Goal: Task Accomplishment & Management: Manage account settings

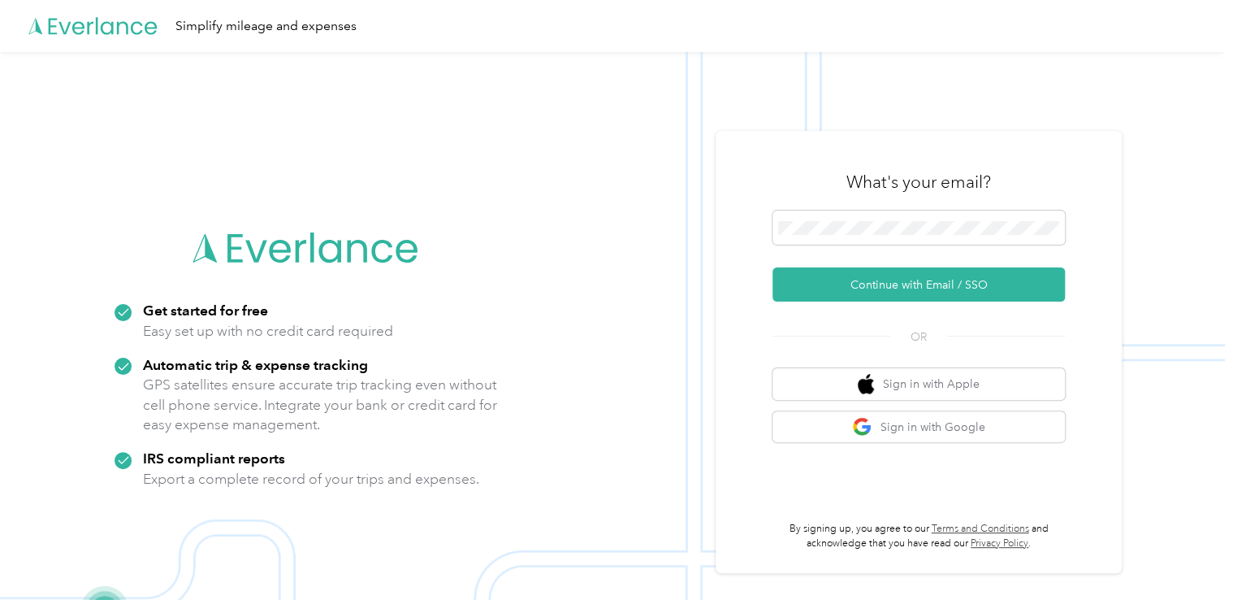
click at [944, 206] on div "What's your email?" at bounding box center [919, 182] width 293 height 57
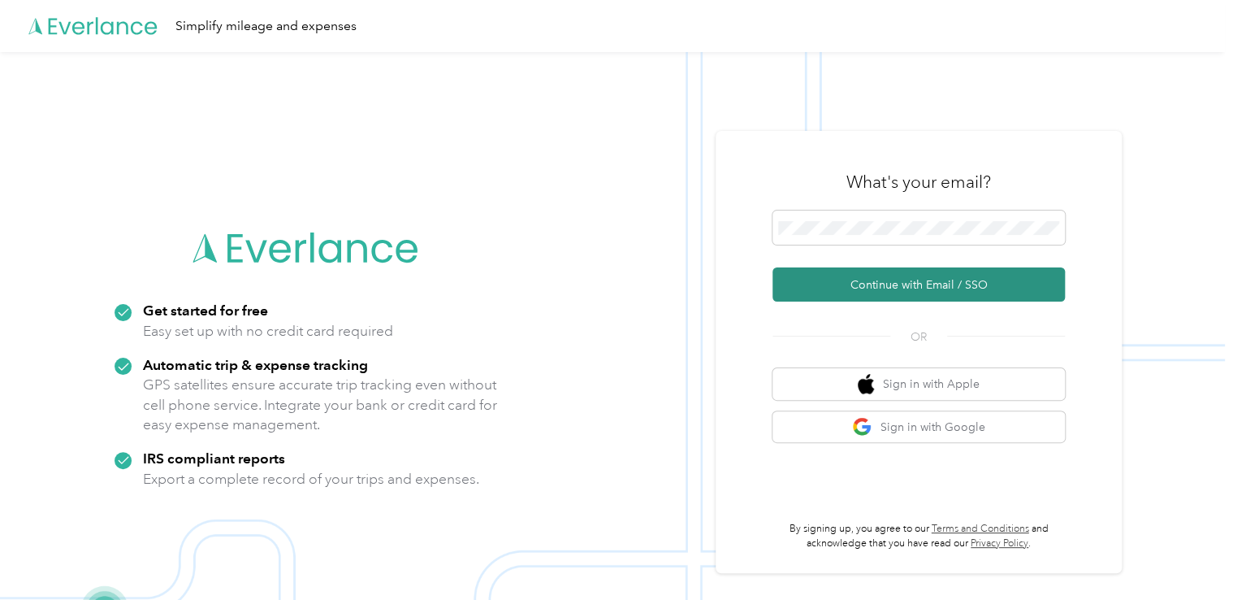
click at [900, 288] on button "Continue with Email / SSO" at bounding box center [919, 284] width 293 height 34
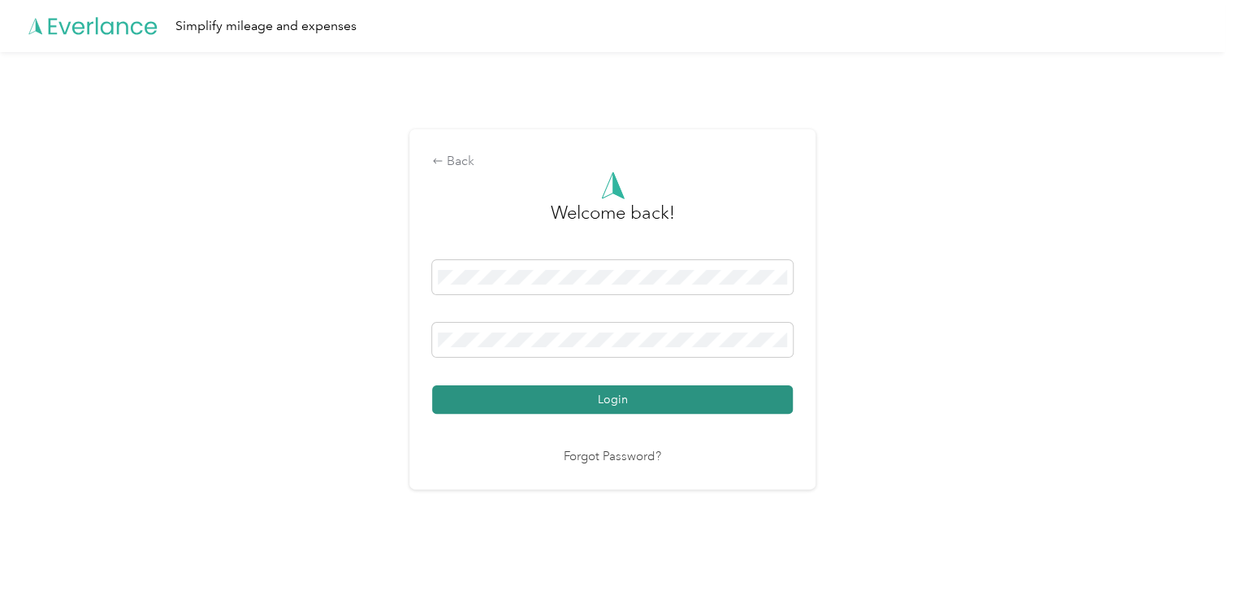
click at [523, 396] on button "Login" at bounding box center [612, 399] width 361 height 28
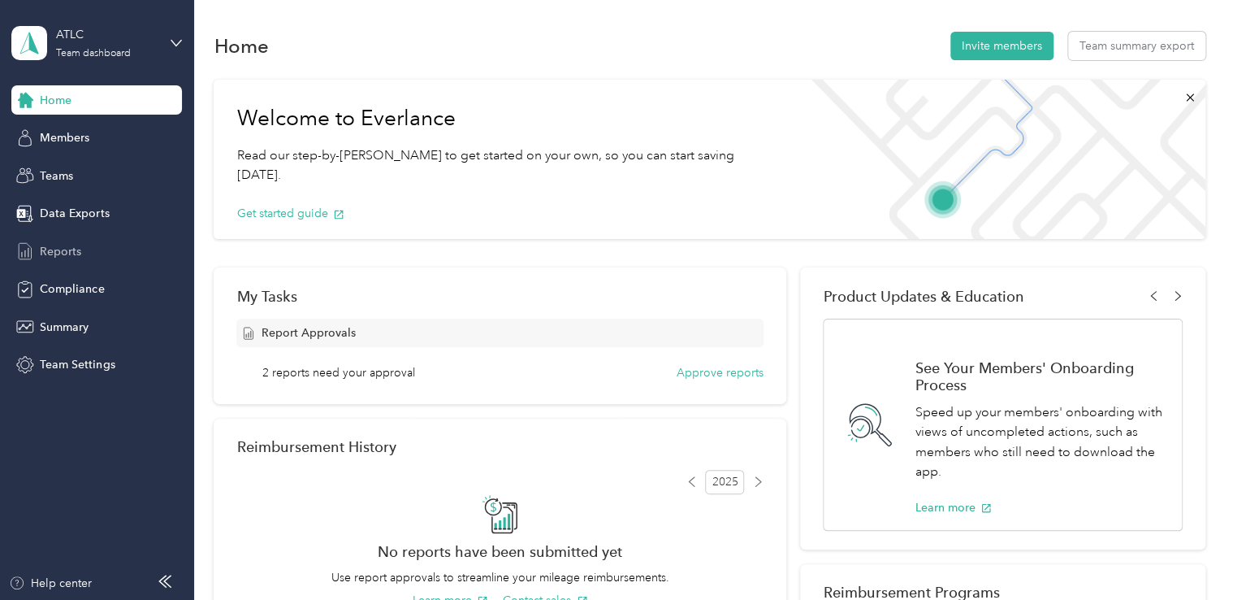
click at [75, 257] on span "Reports" at bounding box center [60, 251] width 41 height 17
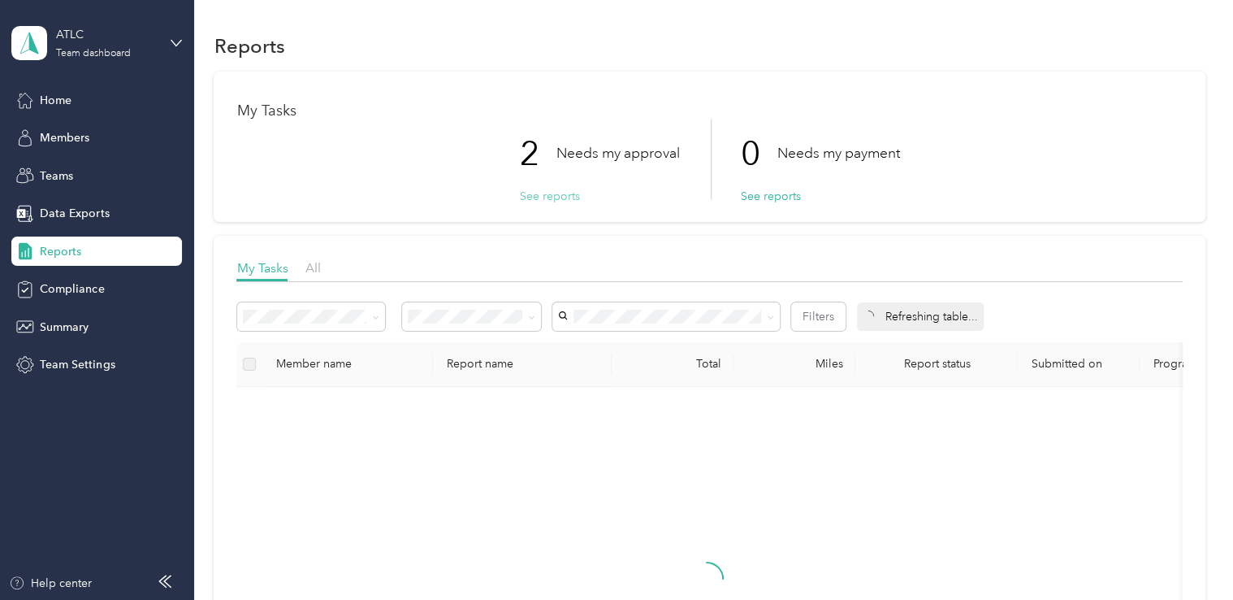
click at [561, 198] on button "See reports" at bounding box center [549, 196] width 60 height 17
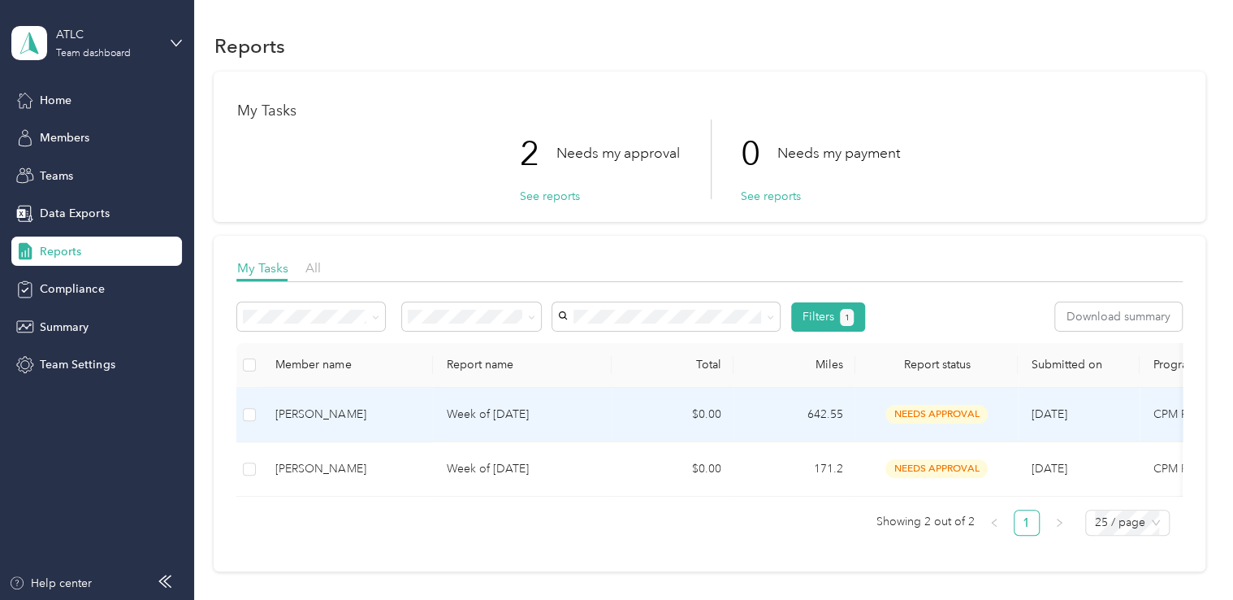
click at [338, 424] on td "[PERSON_NAME]" at bounding box center [347, 415] width 171 height 54
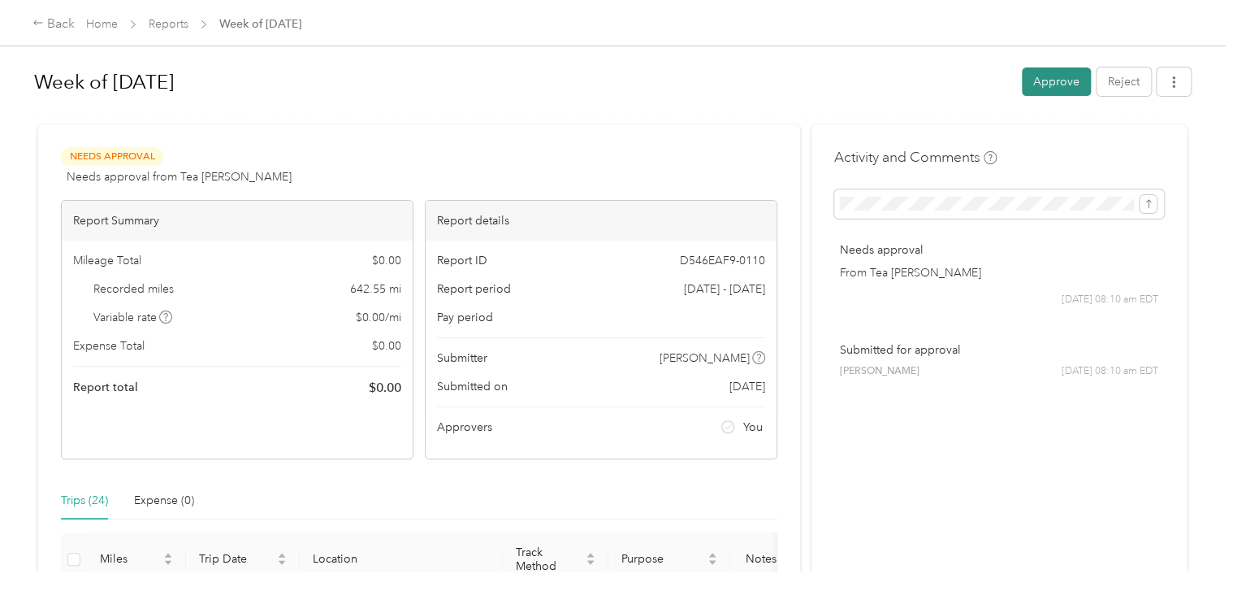
click at [1061, 84] on button "Approve" at bounding box center [1056, 81] width 69 height 28
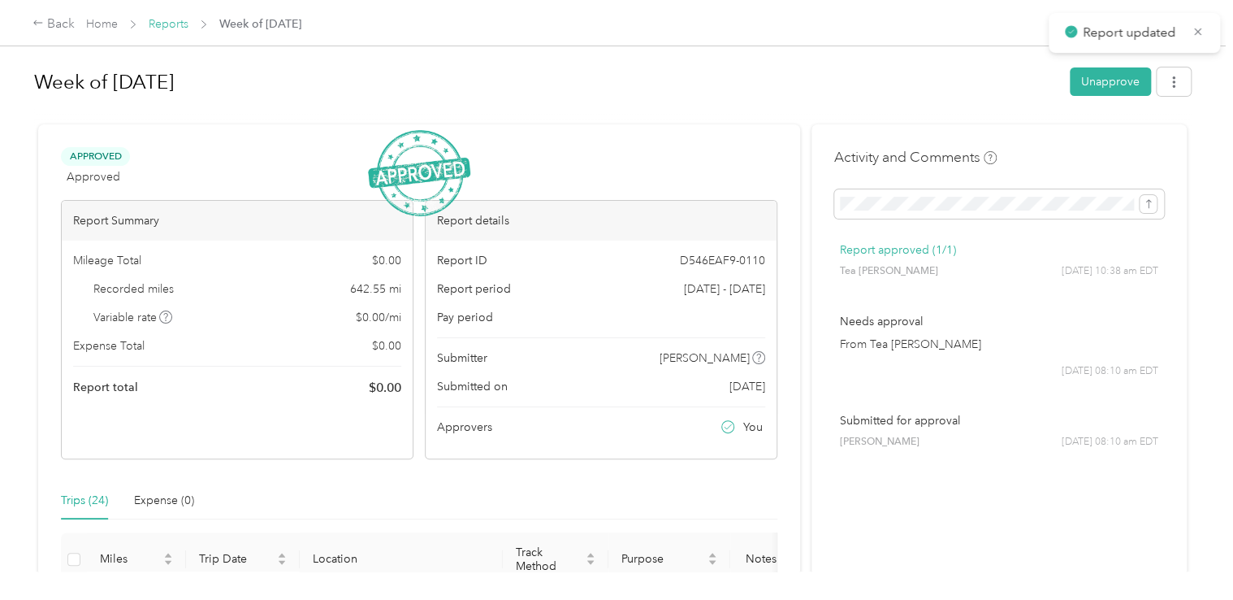
click at [164, 24] on link "Reports" at bounding box center [169, 24] width 40 height 14
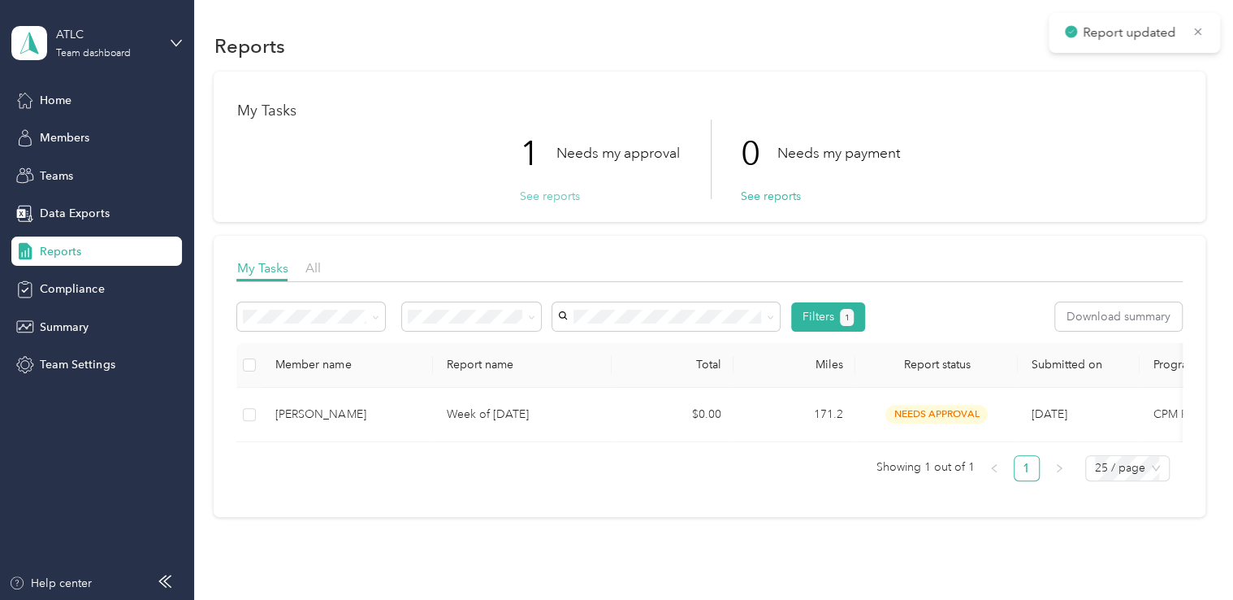
click at [551, 200] on button "See reports" at bounding box center [549, 196] width 60 height 17
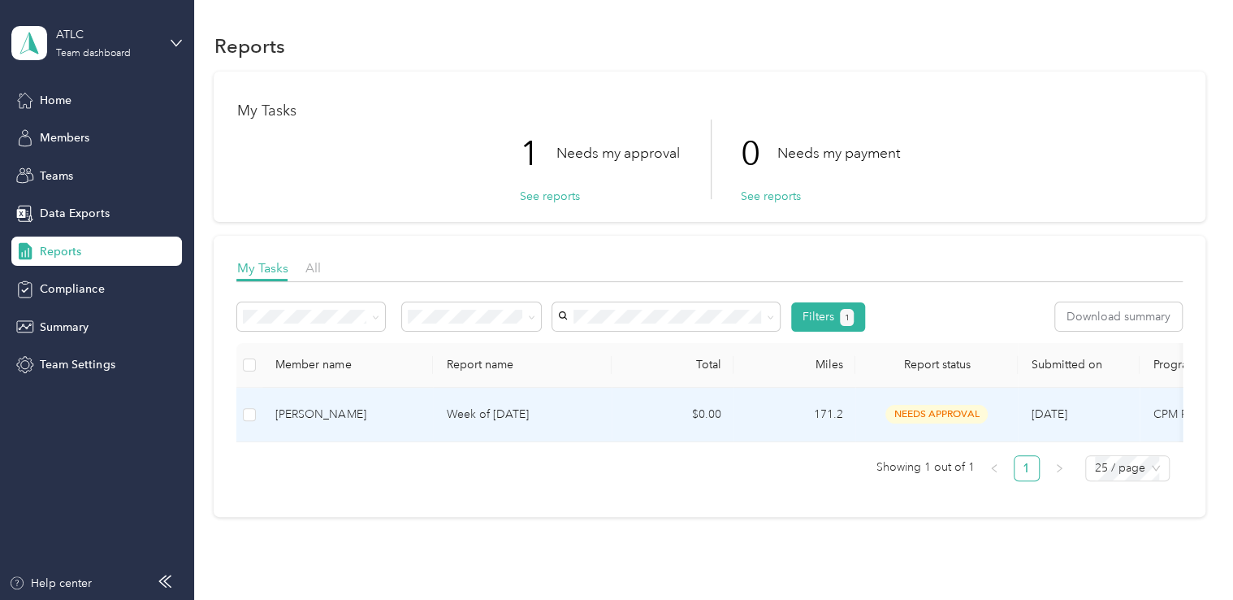
click at [514, 413] on p "Week of [DATE]" at bounding box center [522, 414] width 153 height 18
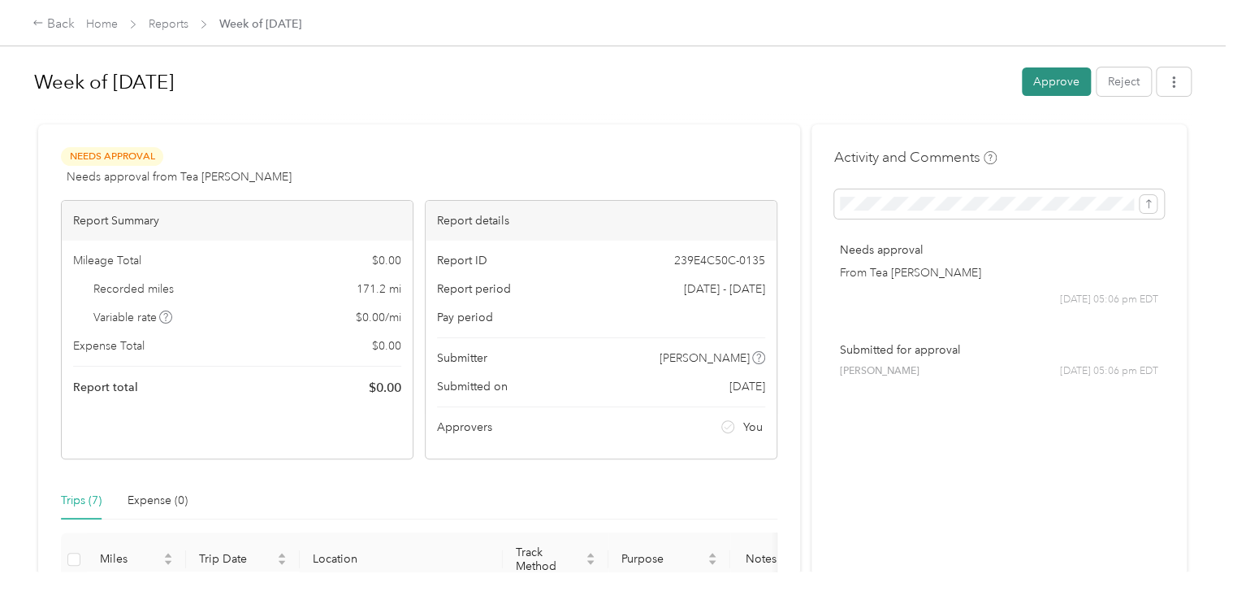
click at [1049, 83] on button "Approve" at bounding box center [1056, 81] width 69 height 28
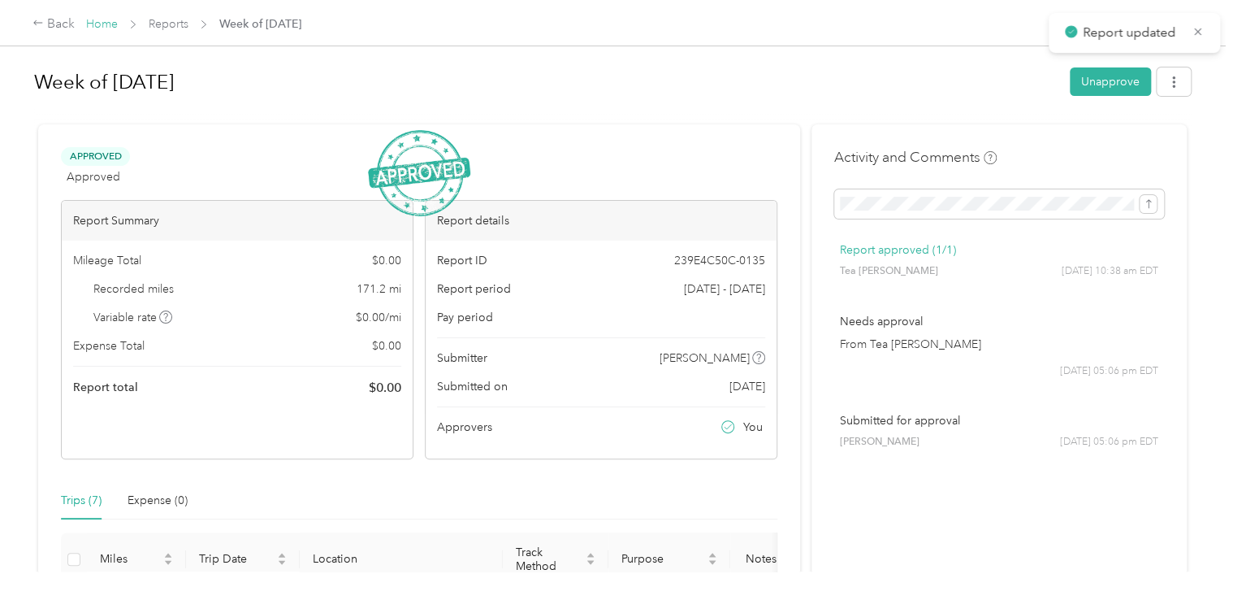
click at [93, 20] on link "Home" at bounding box center [102, 24] width 32 height 14
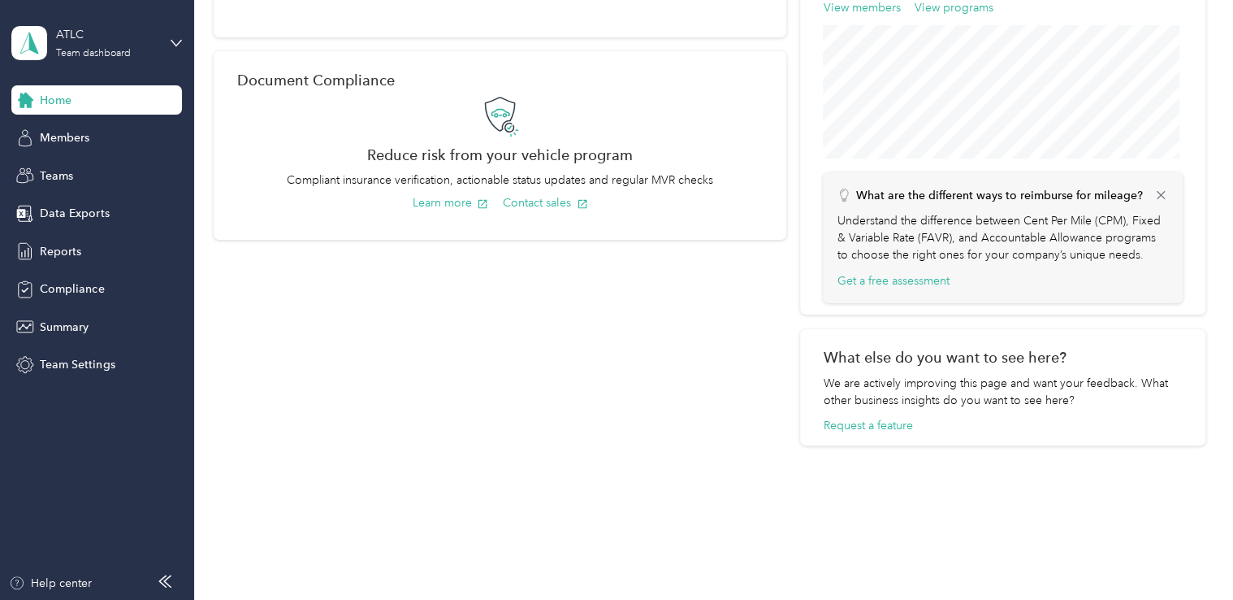
scroll to position [611, 0]
